Goal: Book appointment/travel/reservation

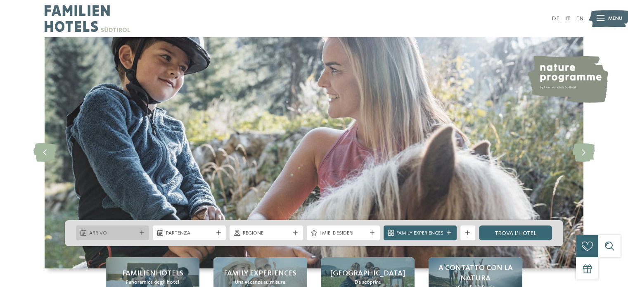
click at [139, 230] on div "Arrivo" at bounding box center [112, 232] width 73 height 15
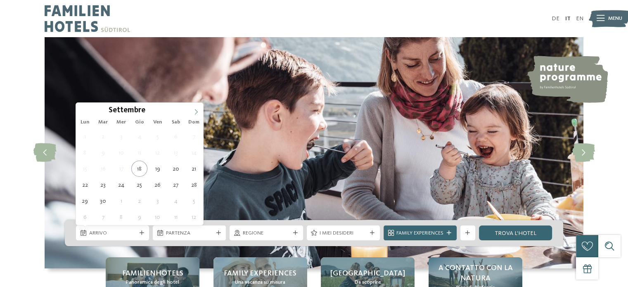
click at [197, 110] on icon at bounding box center [196, 112] width 6 height 6
type input "****"
click at [197, 110] on icon at bounding box center [196, 112] width 6 height 6
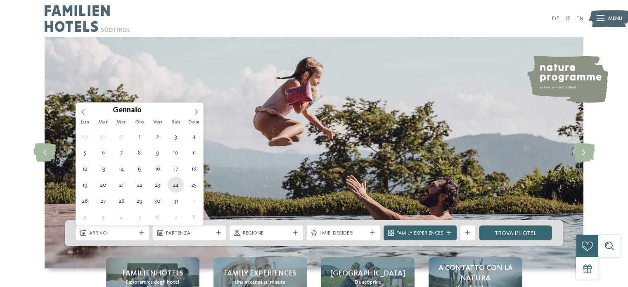
type div "24.01.2026"
type input "****"
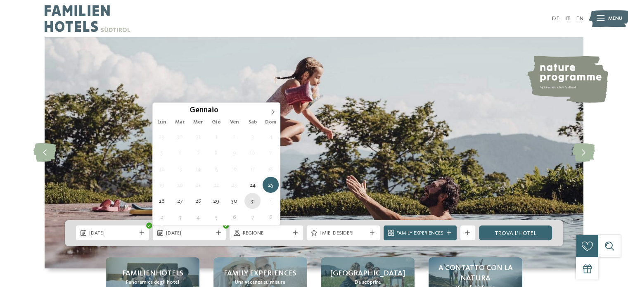
type div "31.01.2026"
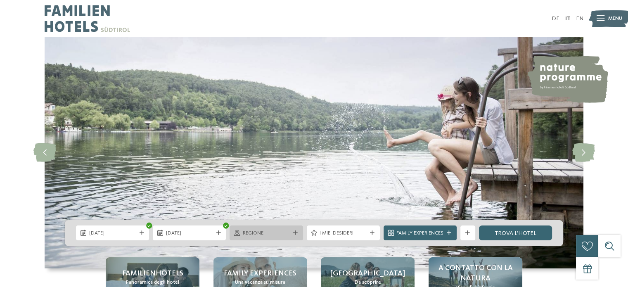
click at [278, 232] on span "Regione" at bounding box center [266, 233] width 47 height 7
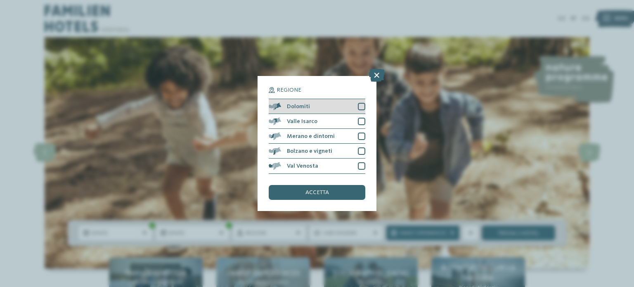
click at [286, 110] on div "Dolomiti" at bounding box center [317, 106] width 97 height 15
click at [305, 189] on div "accetta" at bounding box center [317, 192] width 97 height 15
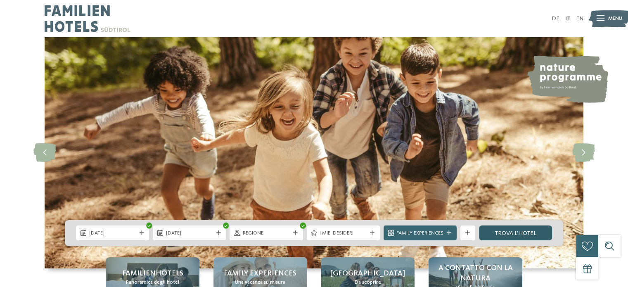
click at [500, 239] on link "trova l’hotel" at bounding box center [515, 232] width 73 height 15
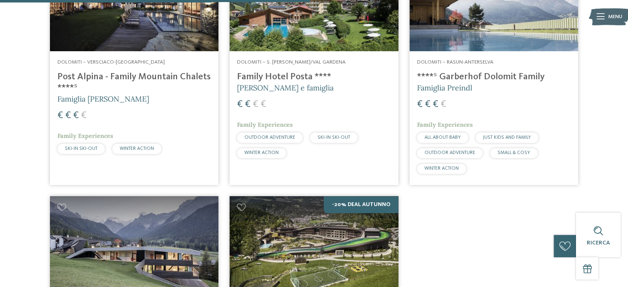
scroll to position [585, 0]
click at [87, 147] on span "SKI-IN SKI-OUT" at bounding box center [81, 148] width 33 height 5
